Goal: Task Accomplishment & Management: Use online tool/utility

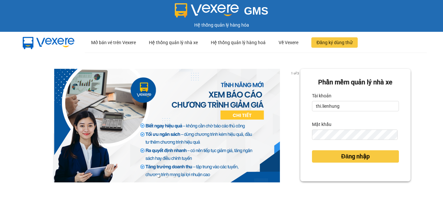
click at [332, 100] on div "Tài khoản" at bounding box center [355, 95] width 87 height 10
click at [332, 106] on input "thi.lienhung" at bounding box center [355, 106] width 87 height 10
type input "giang.lienhung"
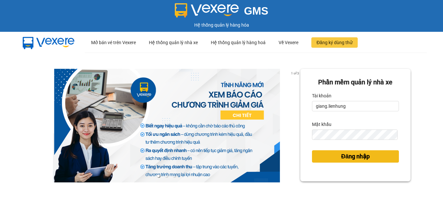
click at [356, 157] on span "Đăng nhập" at bounding box center [355, 156] width 29 height 9
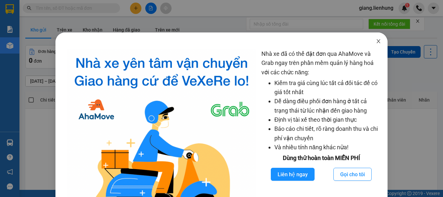
click at [377, 42] on icon "close" at bounding box center [379, 41] width 4 height 4
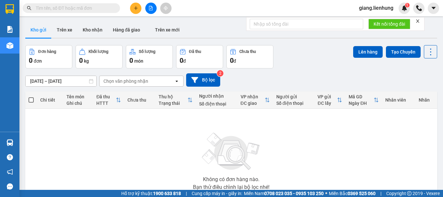
click at [57, 10] on input "text" at bounding box center [74, 8] width 76 height 7
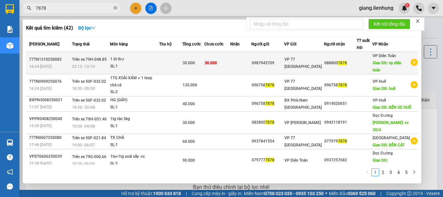
type input "7878"
click at [215, 59] on td "30.000" at bounding box center [217, 63] width 26 height 22
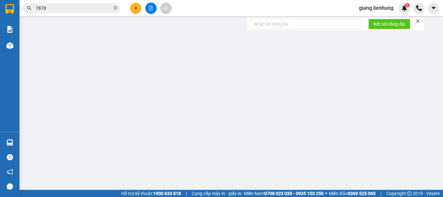
type input "0987945709"
type input "0888007878"
type input "vp diên toàn"
type input "0"
type input "30.000"
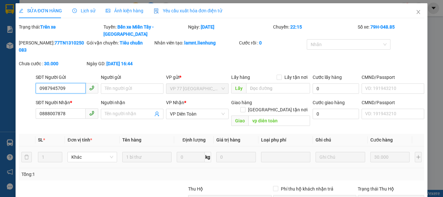
scroll to position [53, 0]
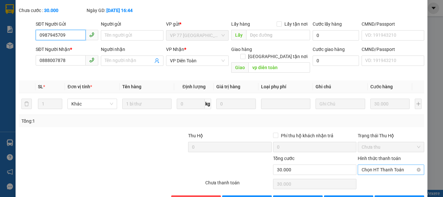
click at [377, 165] on span "Chọn HT Thanh Toán" at bounding box center [390, 170] width 59 height 10
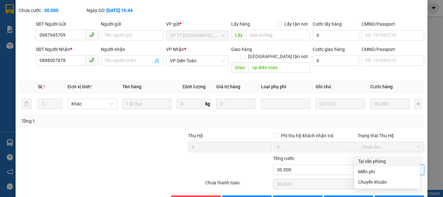
click at [368, 158] on div "Tại văn phòng" at bounding box center [387, 160] width 58 height 7
type input "0"
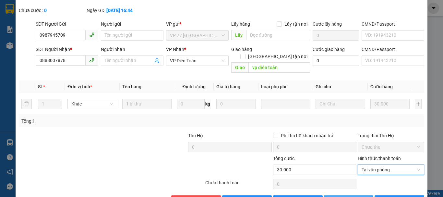
click at [343, 195] on button "[PERSON_NAME] thay đổi" at bounding box center [349, 200] width 50 height 10
